Goal: Task Accomplishment & Management: Use online tool/utility

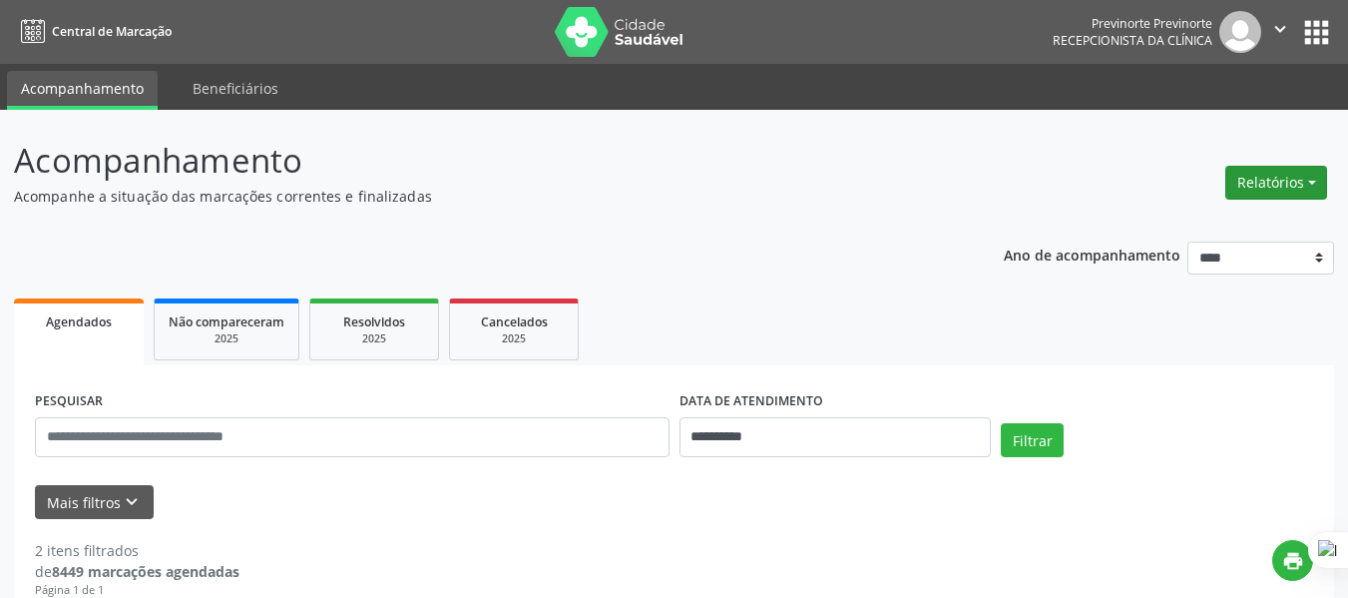
click at [1278, 194] on button "Relatórios" at bounding box center [1277, 183] width 102 height 34
click at [1208, 224] on link "Agendamentos" at bounding box center [1221, 226] width 215 height 28
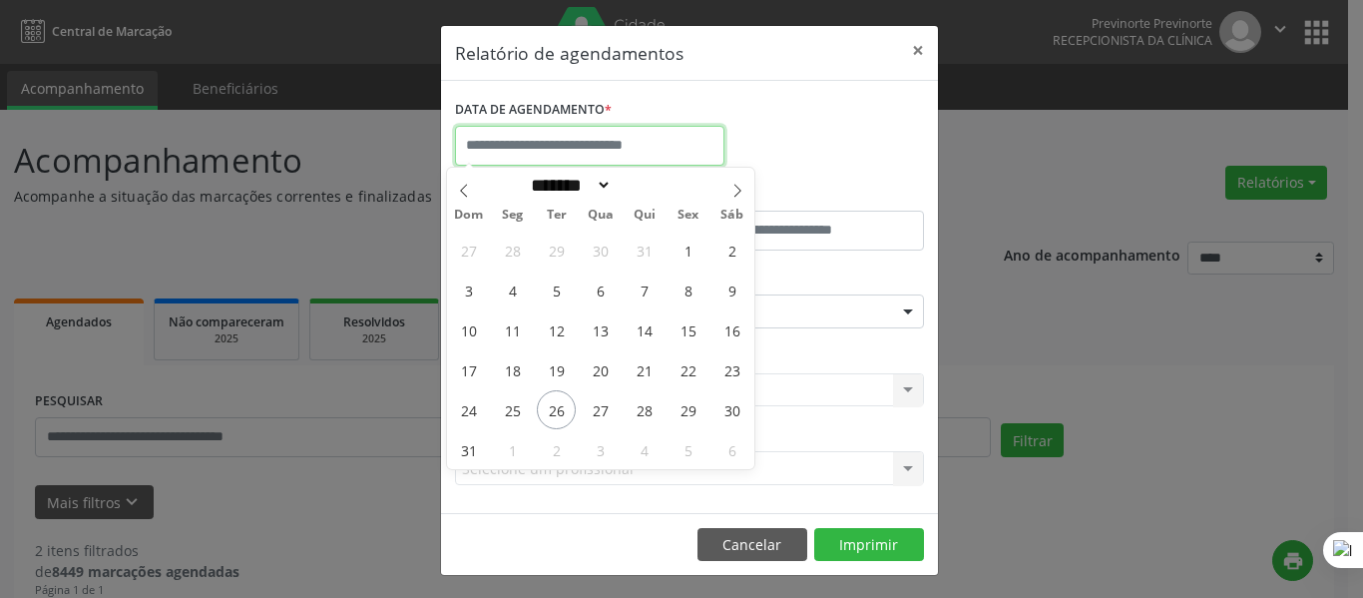
click at [554, 142] on input "text" at bounding box center [589, 146] width 269 height 40
click at [523, 415] on span "25" at bounding box center [512, 409] width 39 height 39
type input "**********"
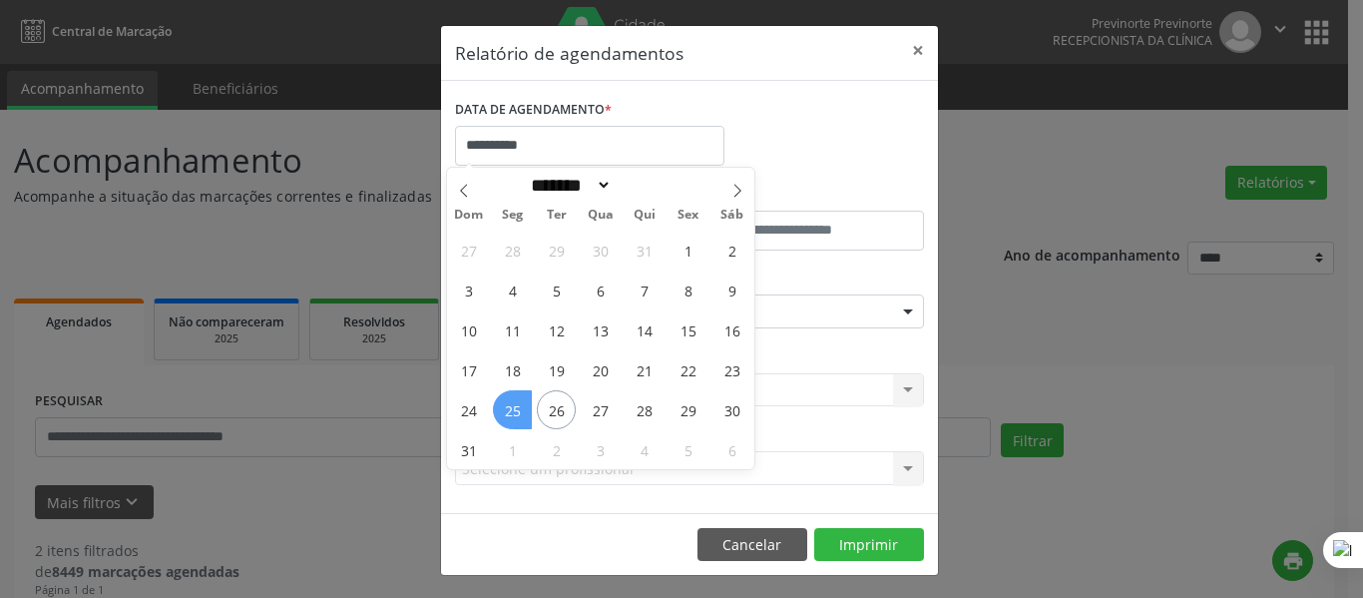
click at [512, 417] on span "25" at bounding box center [512, 409] width 39 height 39
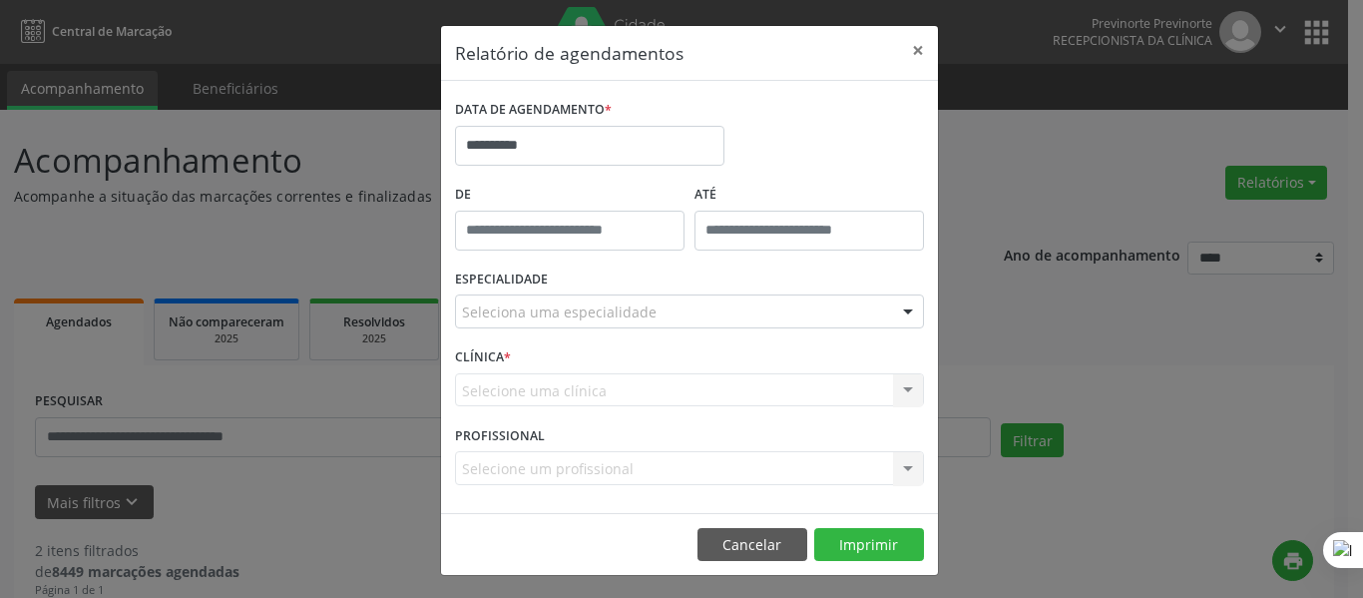
click at [803, 315] on div "Seleciona uma especialidade" at bounding box center [689, 311] width 469 height 34
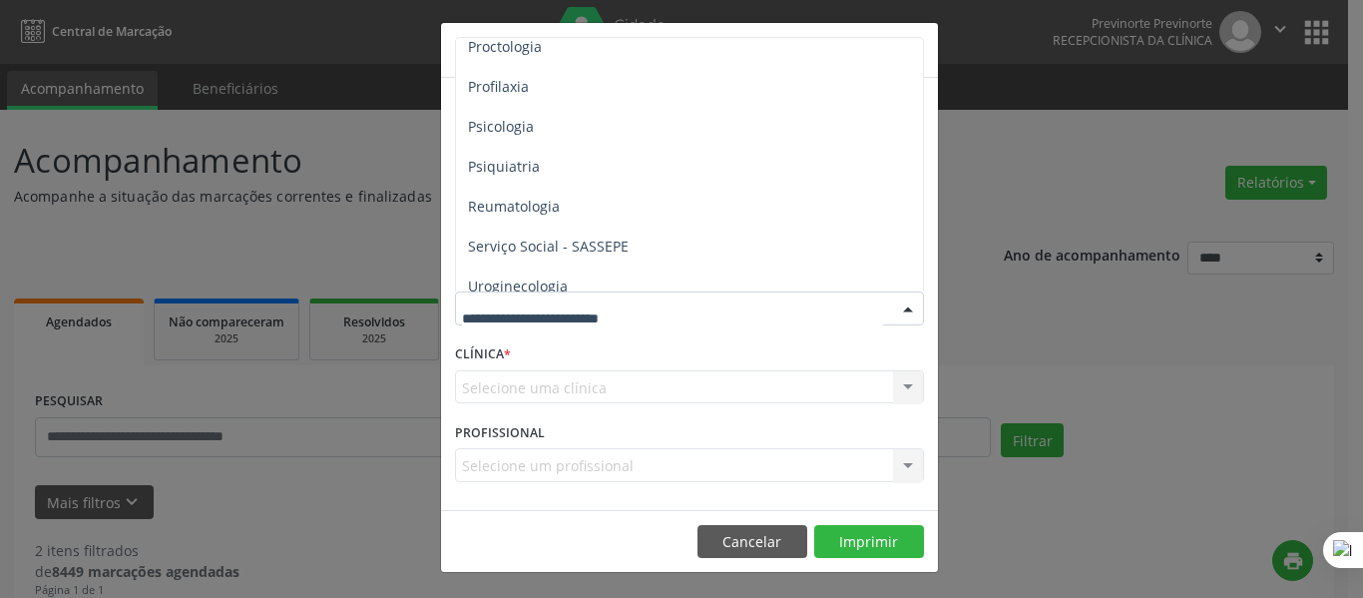
scroll to position [3435, 0]
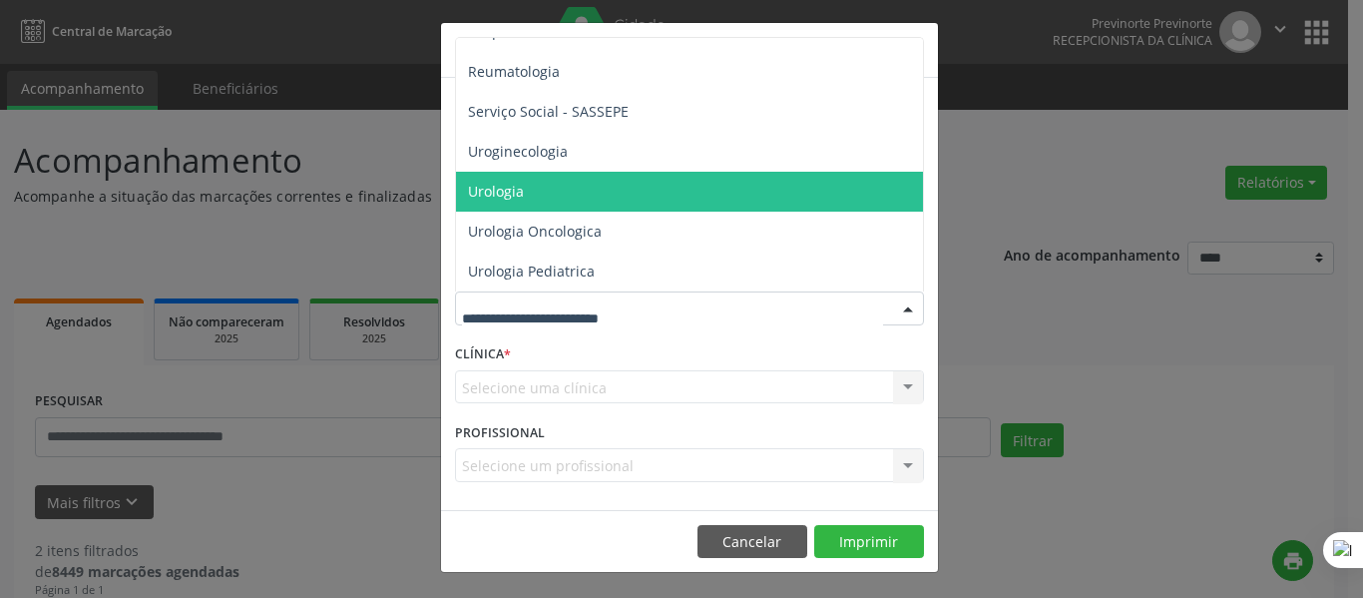
click at [625, 172] on span "Urologia" at bounding box center [691, 192] width 470 height 40
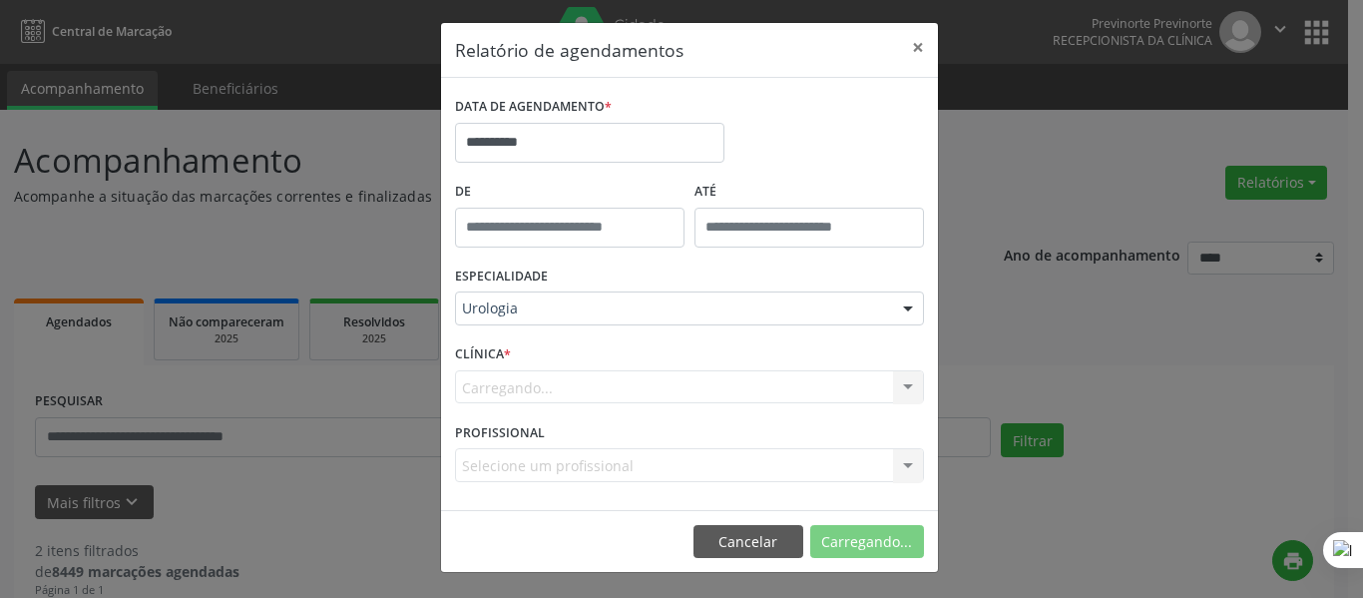
click at [625, 172] on span "Urologia" at bounding box center [691, 192] width 470 height 40
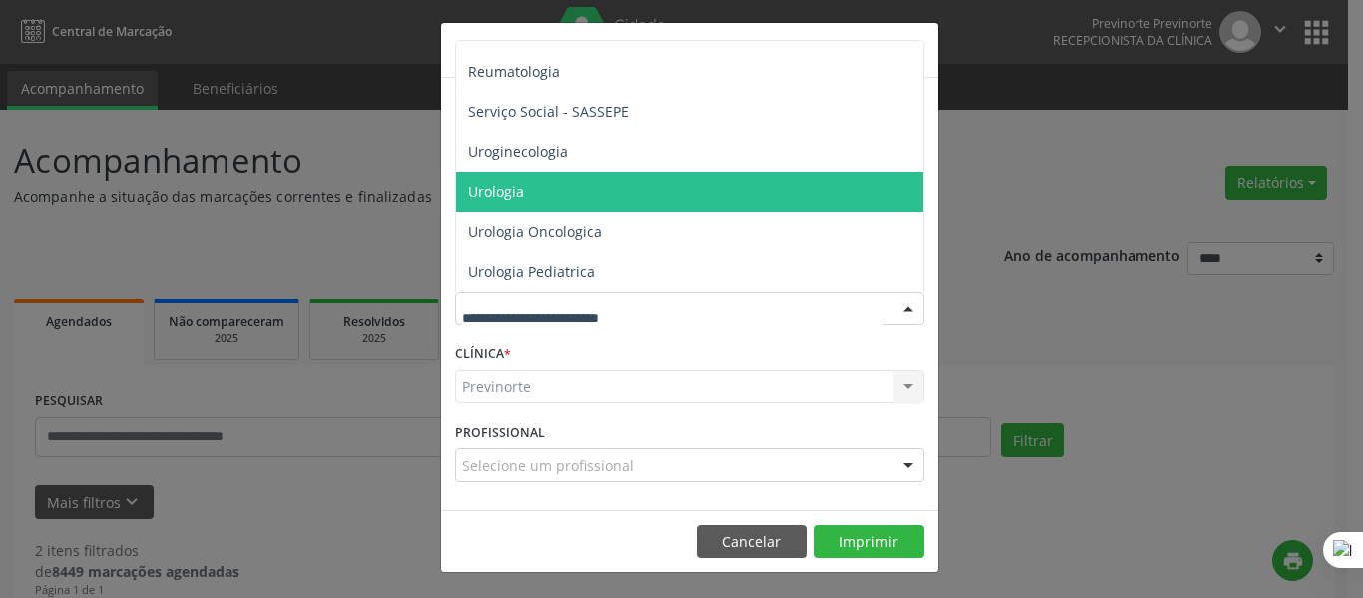
click at [722, 315] on div at bounding box center [689, 308] width 469 height 34
click at [571, 172] on span "Urologia" at bounding box center [691, 192] width 470 height 40
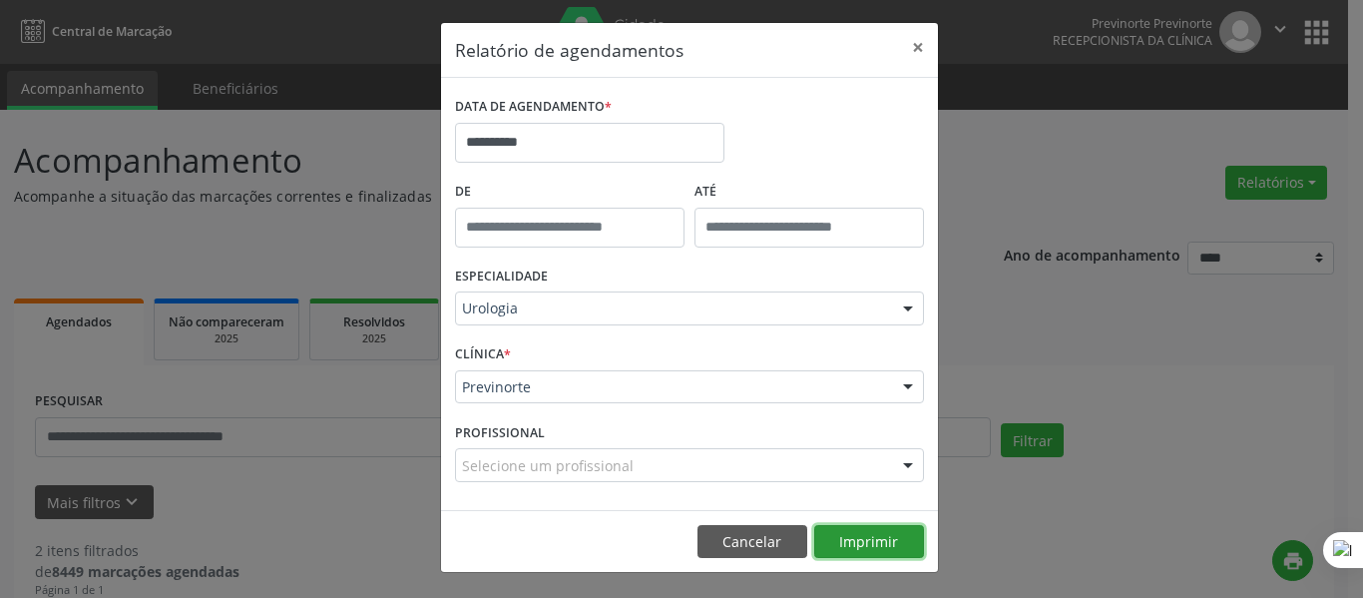
click at [859, 536] on button "Imprimir" at bounding box center [869, 542] width 110 height 34
